Goal: Task Accomplishment & Management: Manage account settings

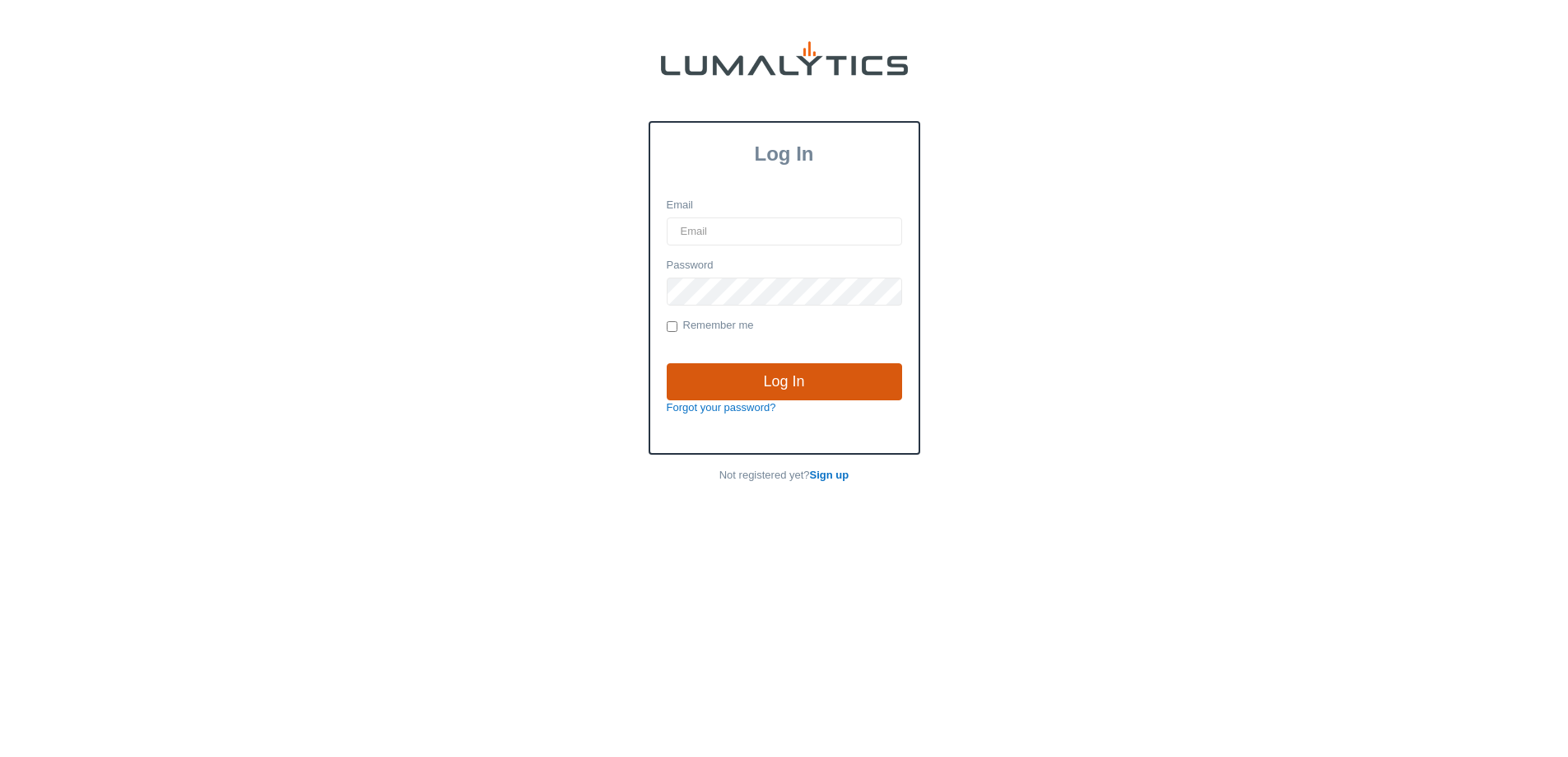
type input "bpelky@valleytruckparts.com"
click at [826, 386] on input "Log In" at bounding box center [784, 382] width 236 height 38
